Goal: Obtain resource: Obtain resource

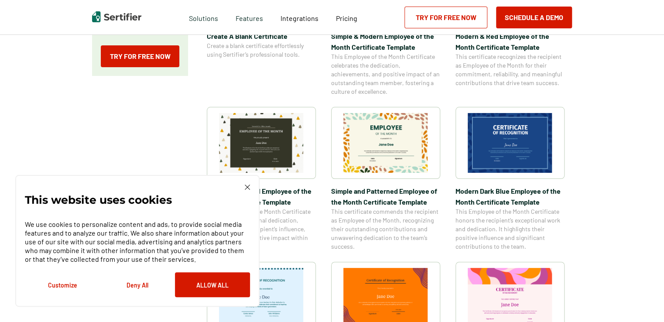
scroll to position [244, 0]
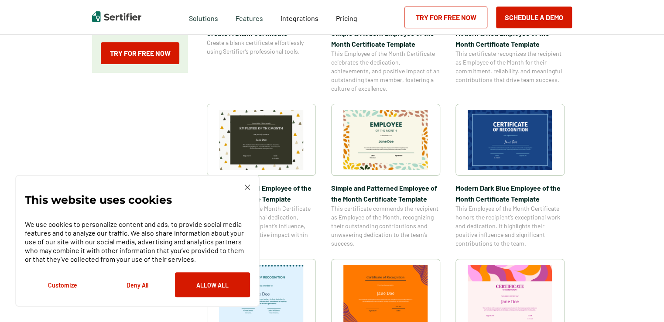
click at [247, 188] on img at bounding box center [247, 187] width 5 height 5
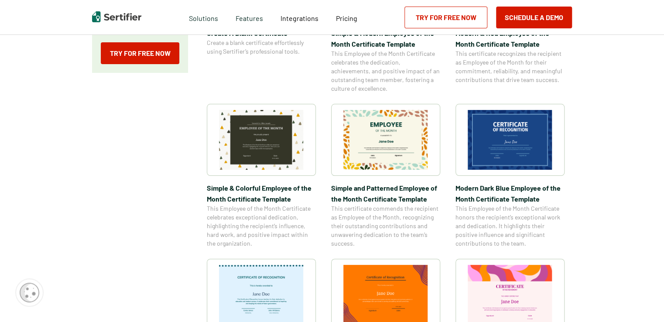
drag, startPoint x: 663, startPoint y: 77, endPoint x: 665, endPoint y: 86, distance: 9.3
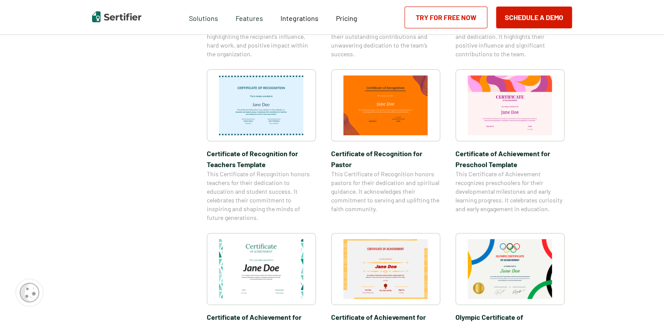
scroll to position [445, 0]
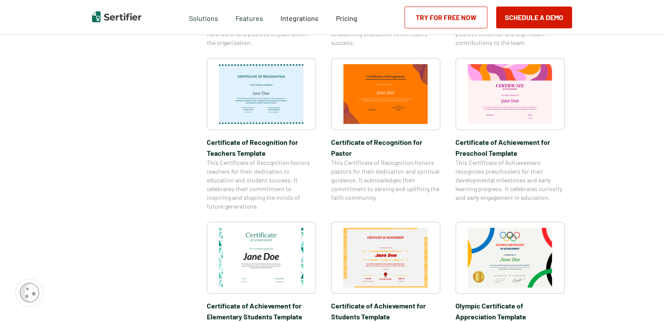
click at [533, 86] on img at bounding box center [510, 94] width 85 height 60
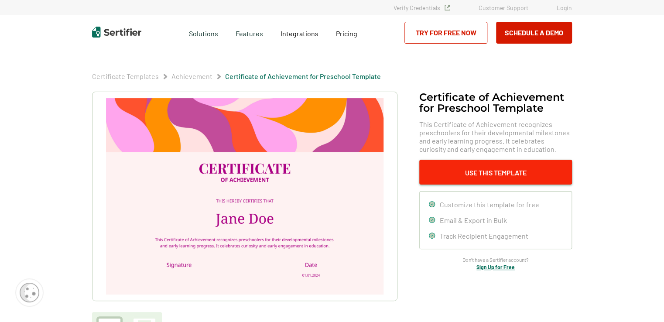
click at [487, 174] on button "Use This Template" at bounding box center [495, 172] width 153 height 25
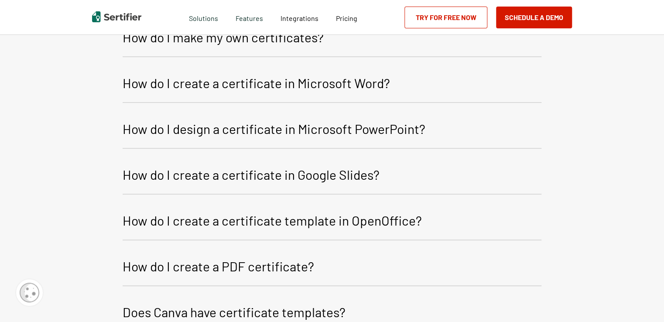
scroll to position [1136, 0]
